Goal: Use online tool/utility: Utilize a website feature to perform a specific function

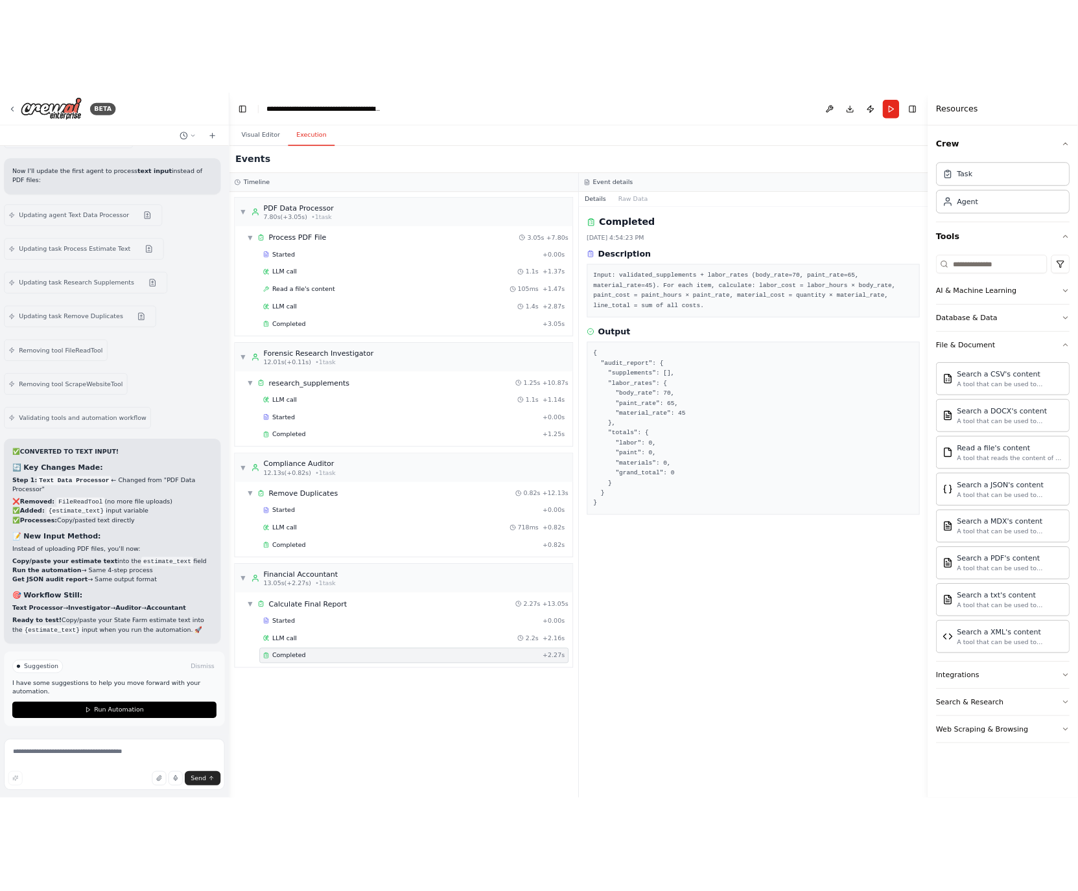
scroll to position [53215, 0]
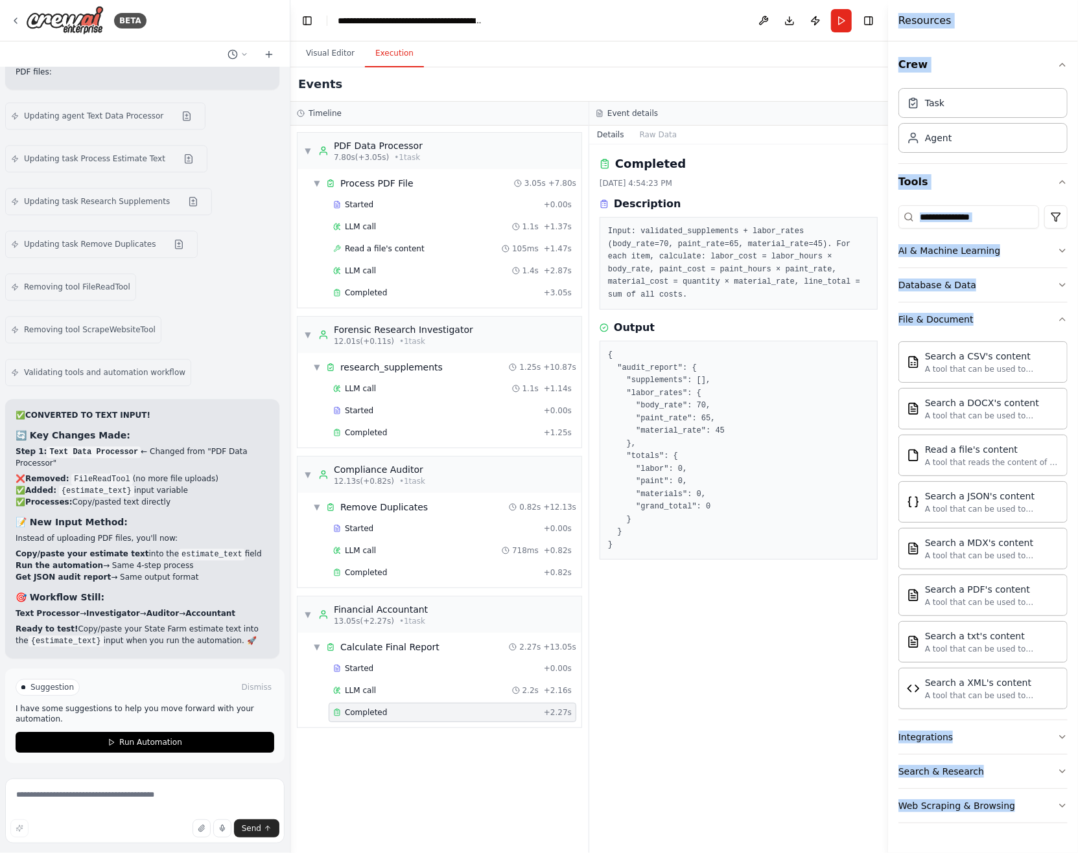
drag, startPoint x: 1054, startPoint y: 853, endPoint x: 1050, endPoint y: 867, distance: 14.6
click at [1050, 853] on html "BETA Hello! I'm the CrewAI assistant. What kind of automation do you want to bu…" at bounding box center [539, 426] width 1078 height 853
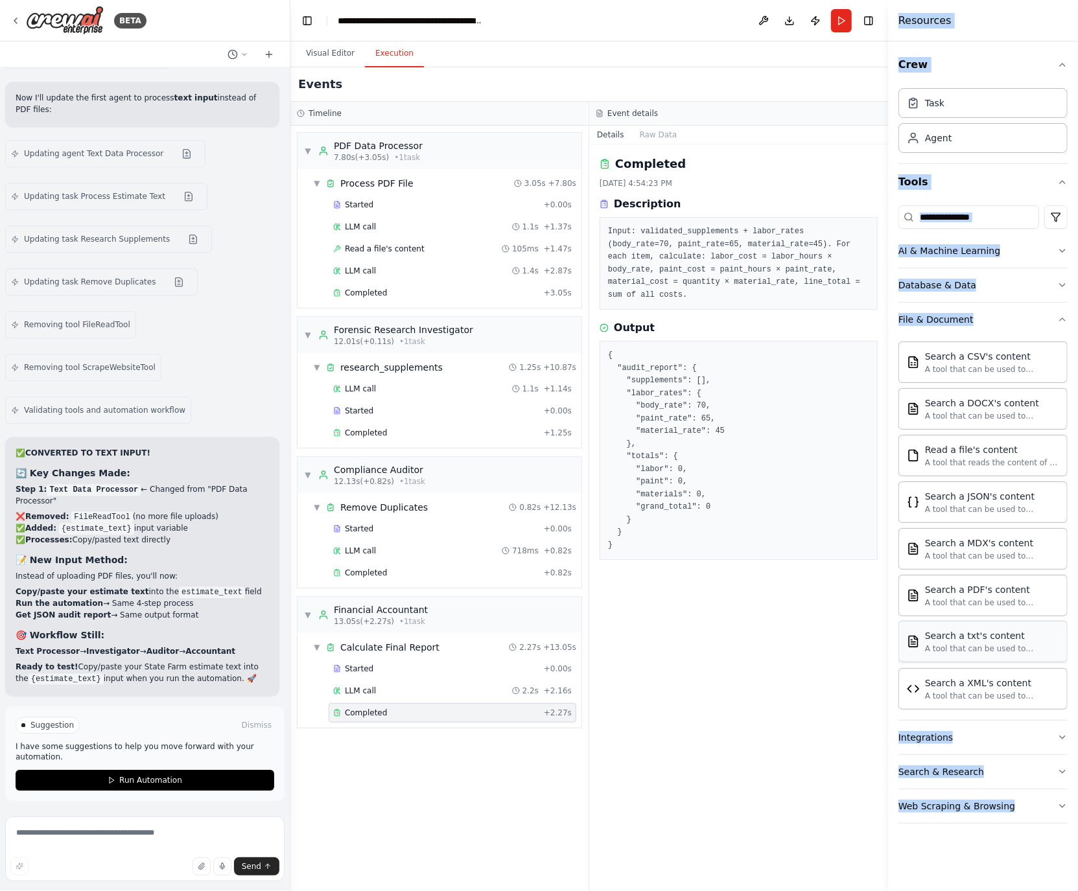
click at [901, 653] on div "Search a txt's content A tool that can be used to semantic search a query from …" at bounding box center [982, 641] width 169 height 41
click at [882, 671] on div "Completed 9/26/2025, 4:54:23 PM Description Input: validated_supplements + labo…" at bounding box center [738, 518] width 299 height 746
click at [823, 748] on div "Completed 9/26/2025, 4:54:23 PM Description Input: validated_supplements + labo…" at bounding box center [738, 518] width 299 height 746
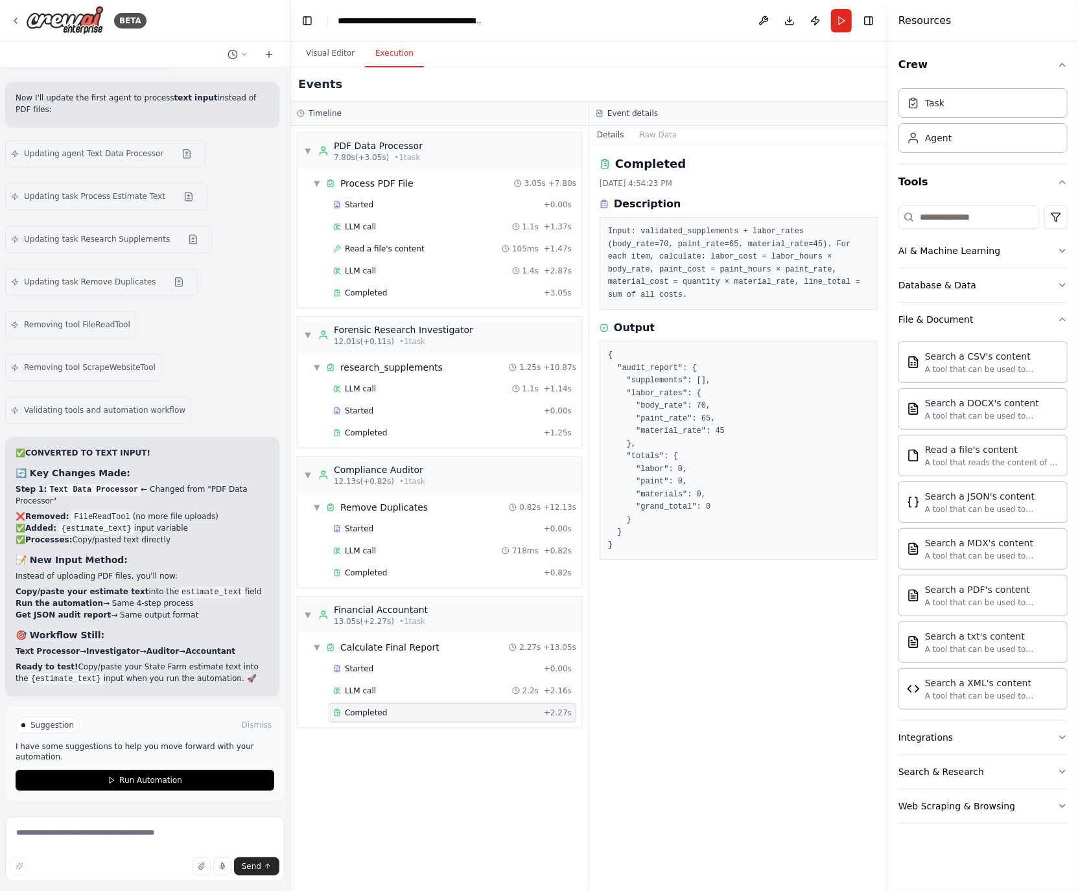
scroll to position [53217, 0]
click at [47, 723] on span "Suggestion" at bounding box center [51, 725] width 43 height 10
click at [143, 787] on button "Run Automation" at bounding box center [145, 780] width 259 height 21
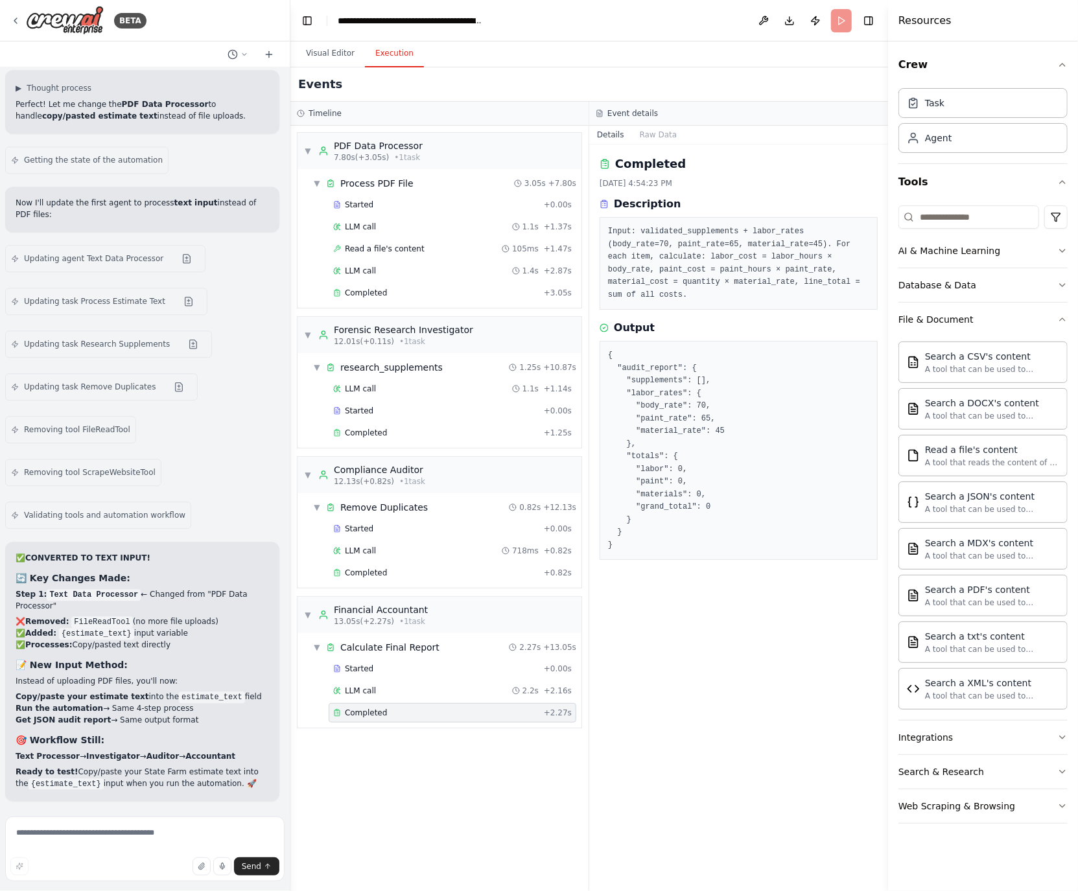
scroll to position [53112, 0]
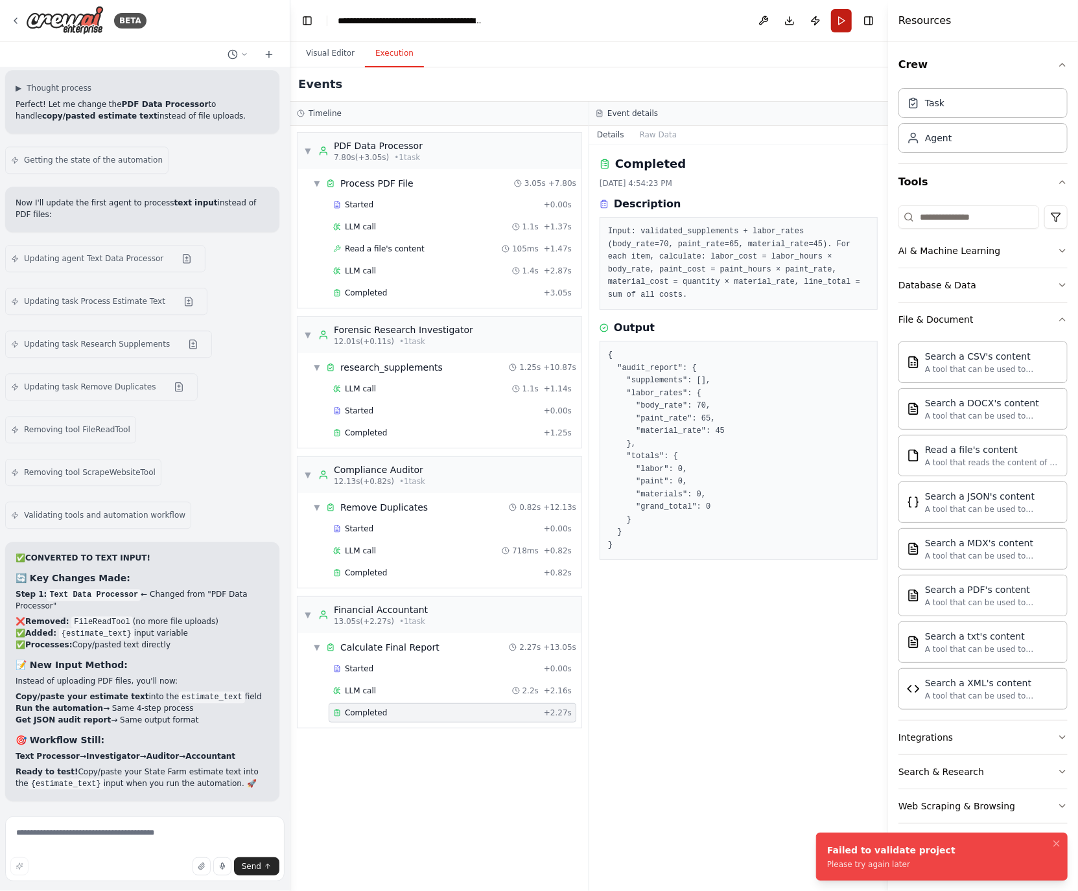
click at [843, 15] on button "Run" at bounding box center [841, 20] width 21 height 23
